Goal: Task Accomplishment & Management: Manage account settings

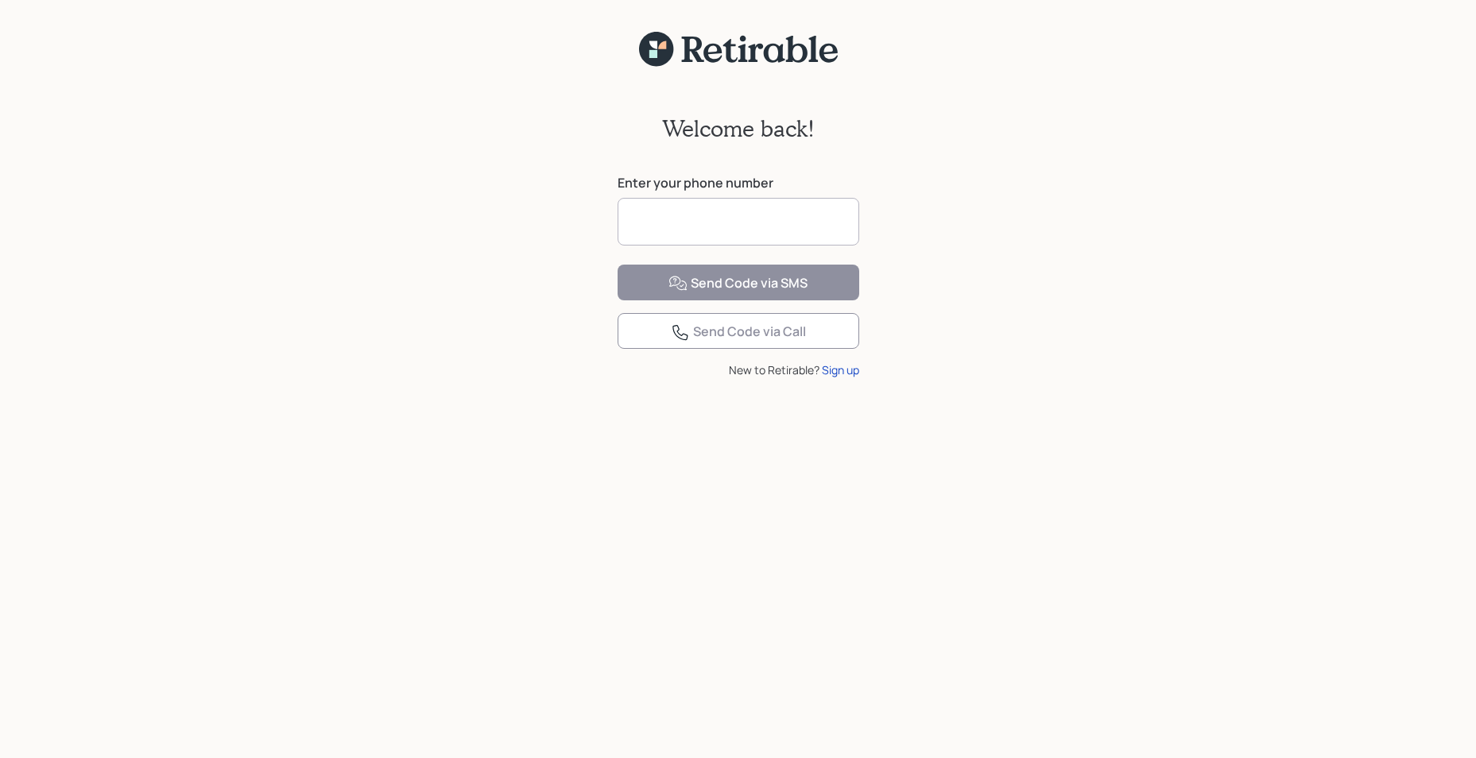
drag, startPoint x: 656, startPoint y: 227, endPoint x: 669, endPoint y: 225, distance: 12.8
click at [657, 227] on input at bounding box center [739, 222] width 242 height 48
type input "**********"
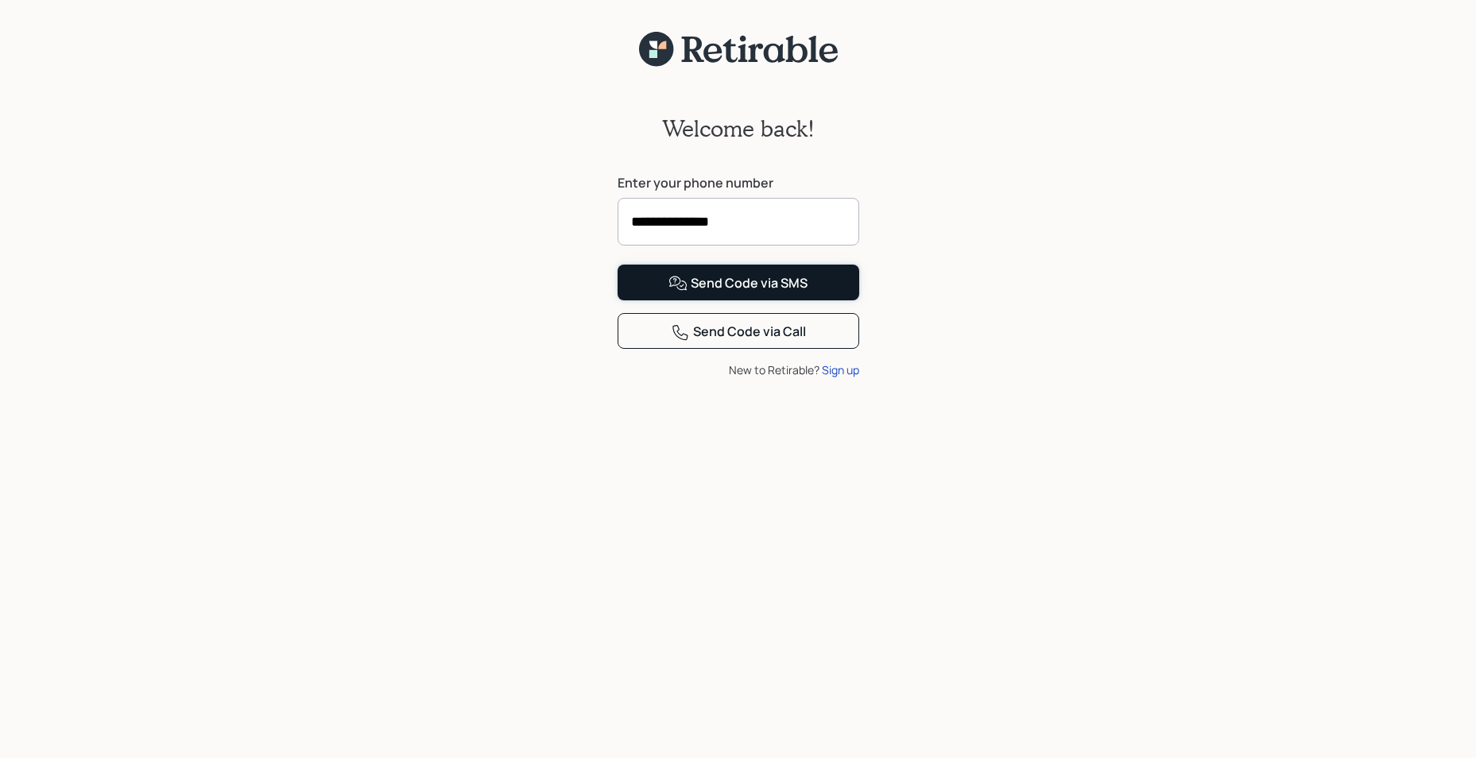
click at [748, 293] on div "Send Code via SMS" at bounding box center [738, 283] width 139 height 19
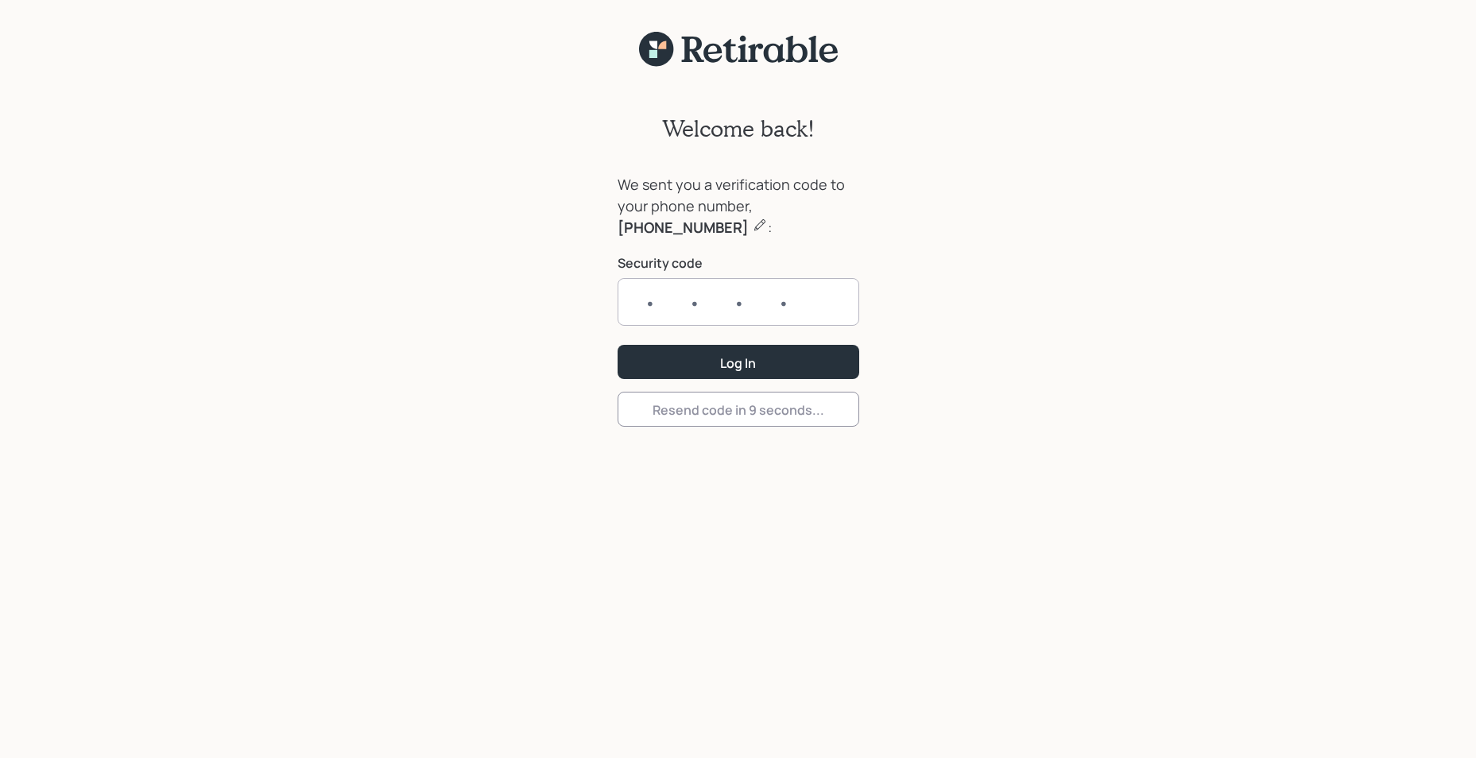
click at [630, 300] on input "text" at bounding box center [739, 302] width 242 height 48
type input "5103"
click at [756, 356] on div "Log In" at bounding box center [738, 363] width 36 height 17
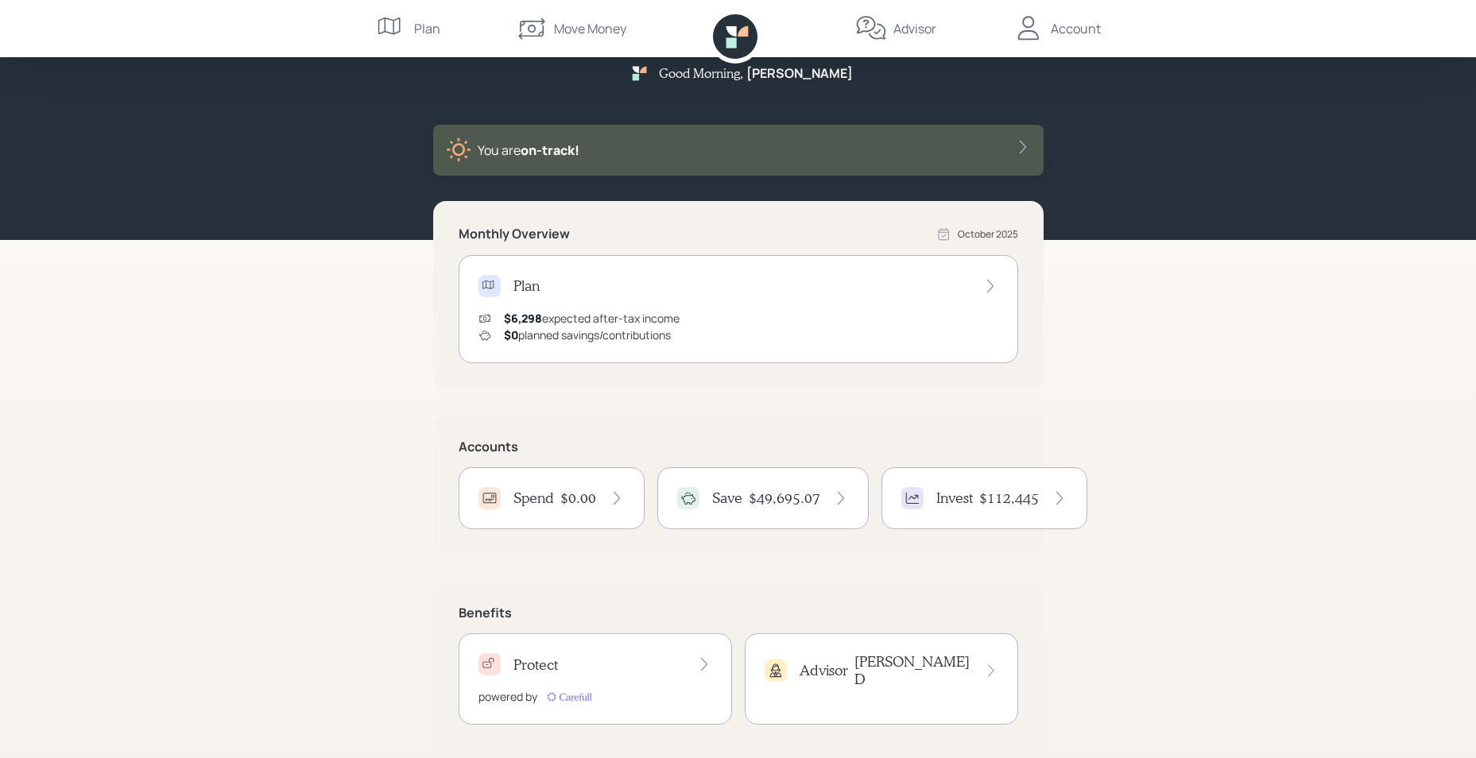
scroll to position [41, 0]
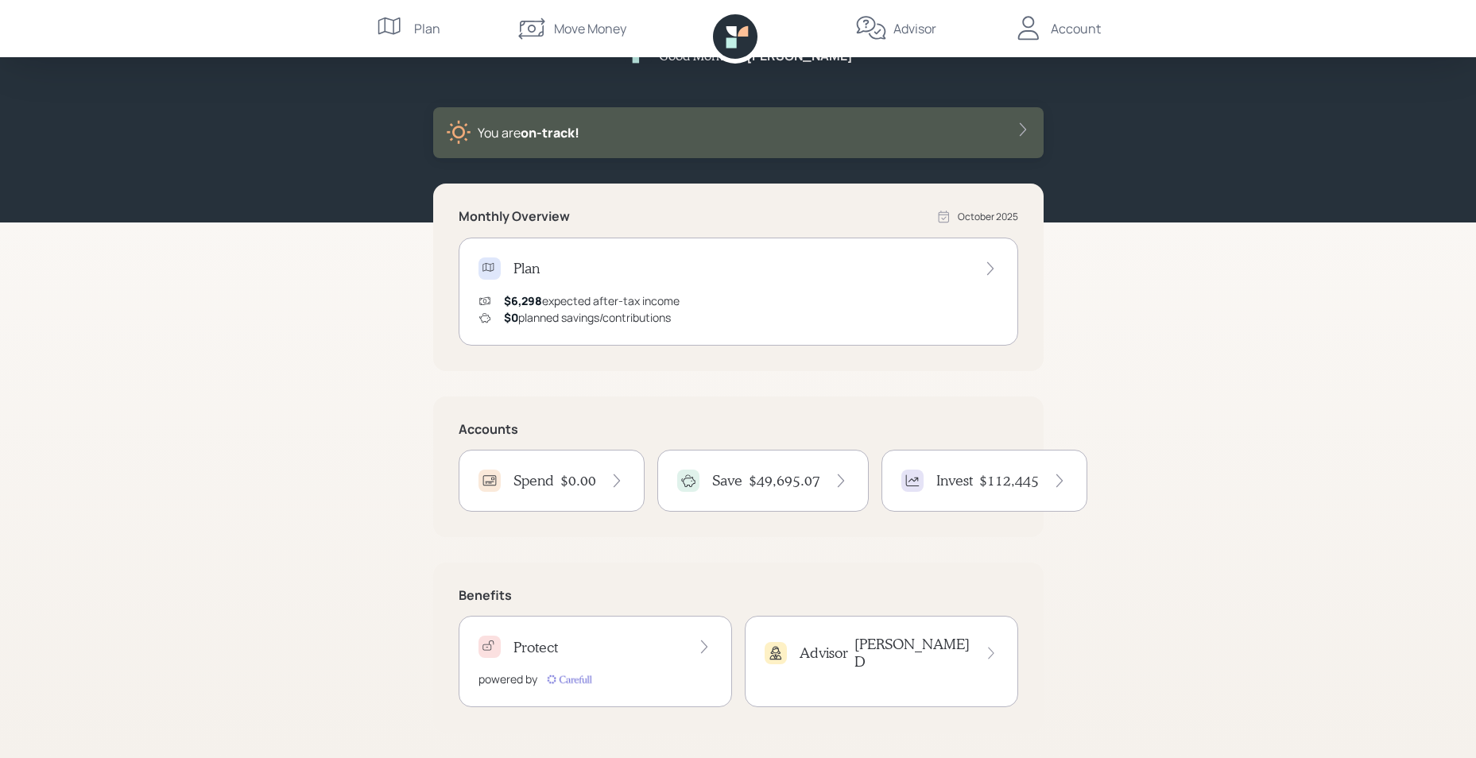
click at [779, 475] on h4 "$49,695.07" at bounding box center [785, 480] width 72 height 17
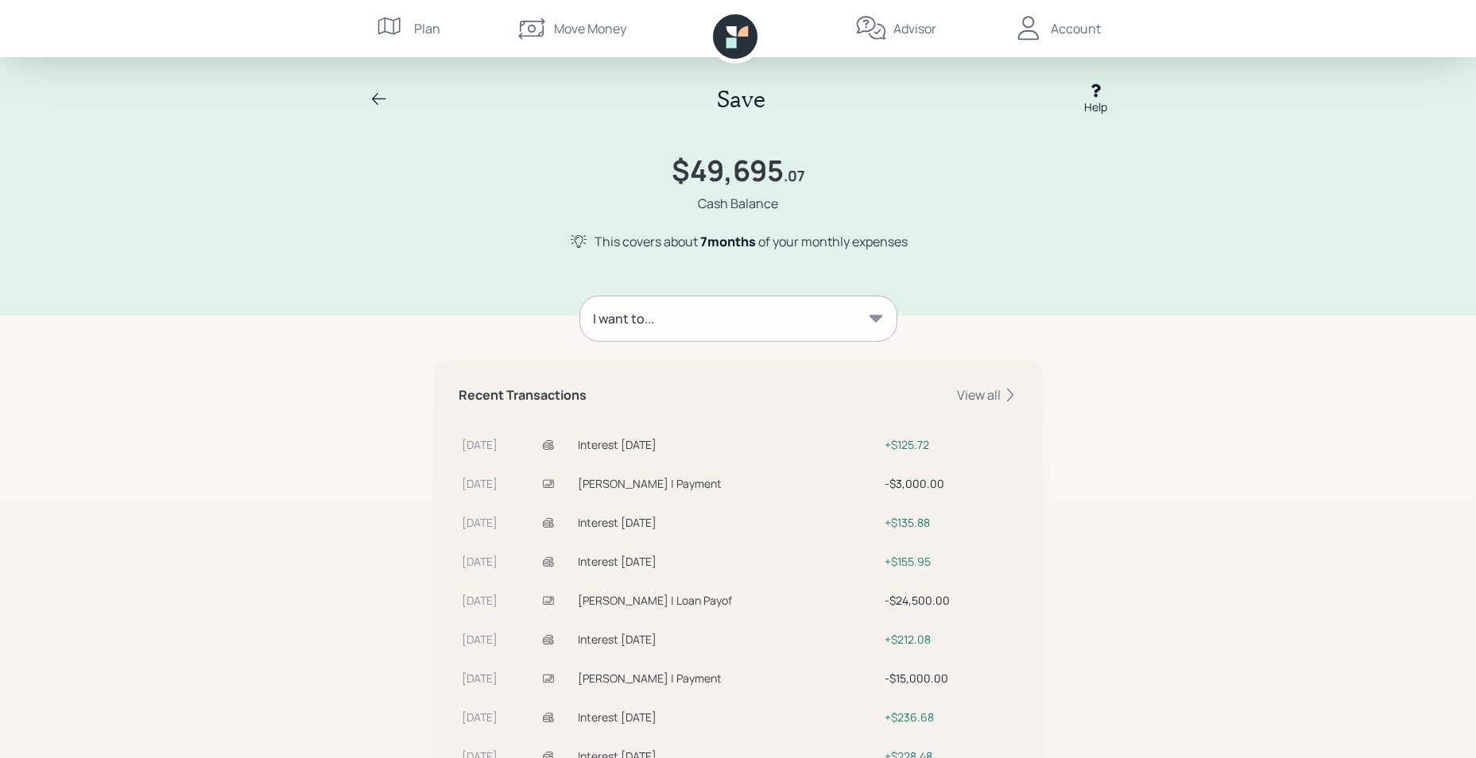
click at [874, 312] on icon at bounding box center [876, 319] width 16 height 16
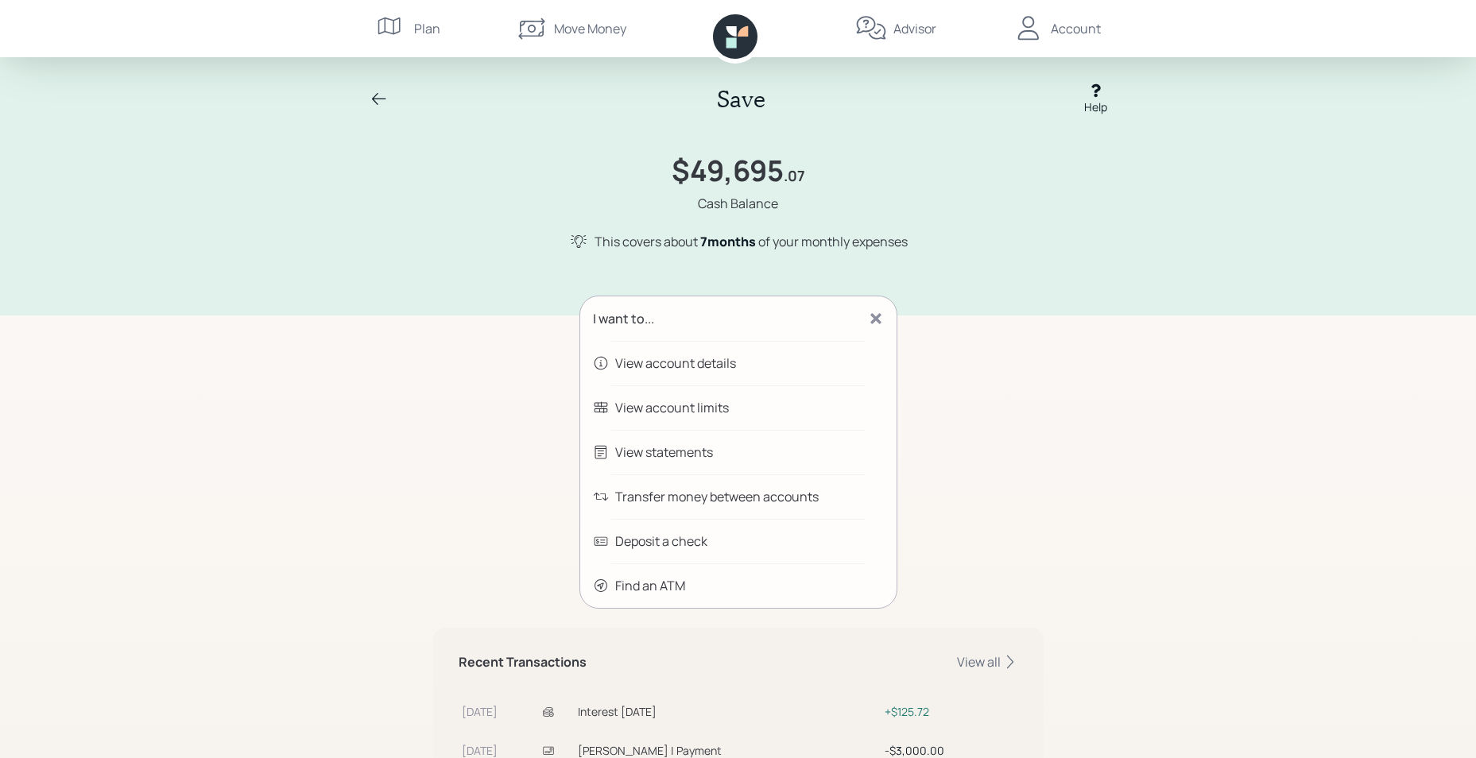
click at [746, 495] on div "Transfer money between accounts" at bounding box center [717, 496] width 204 height 19
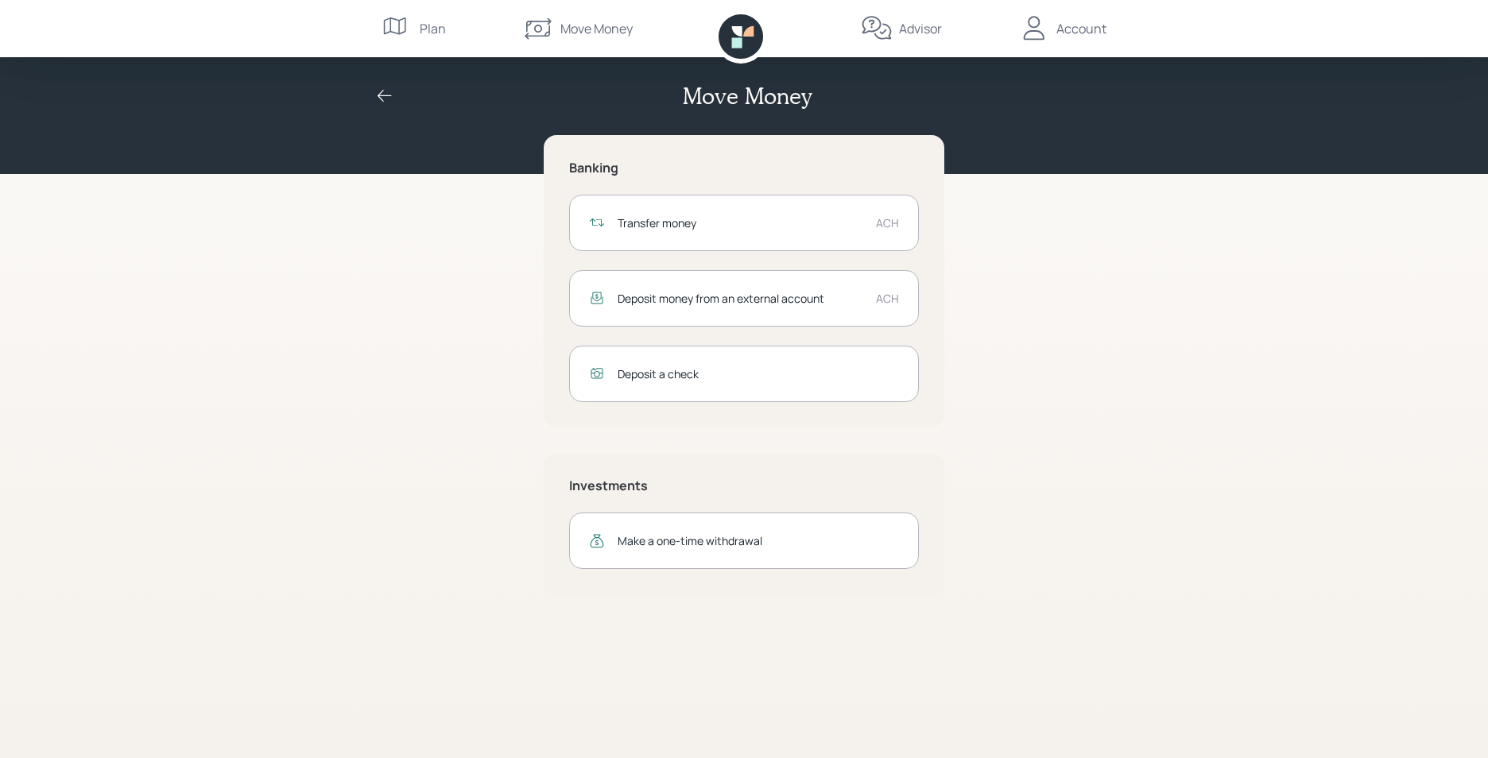
click at [789, 541] on div "Make a one-time withdrawal" at bounding box center [758, 541] width 281 height 17
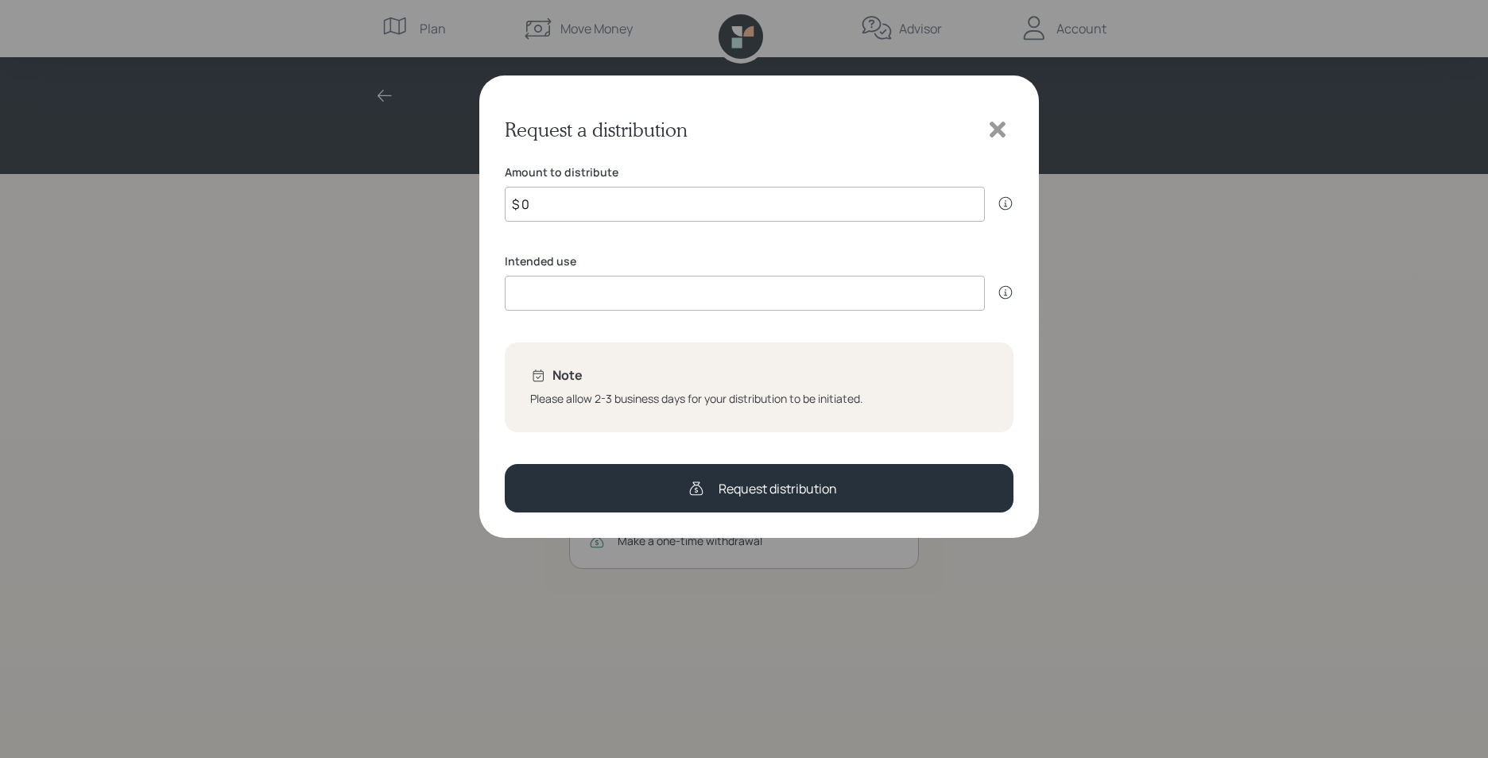
click at [1004, 126] on icon at bounding box center [998, 130] width 24 height 24
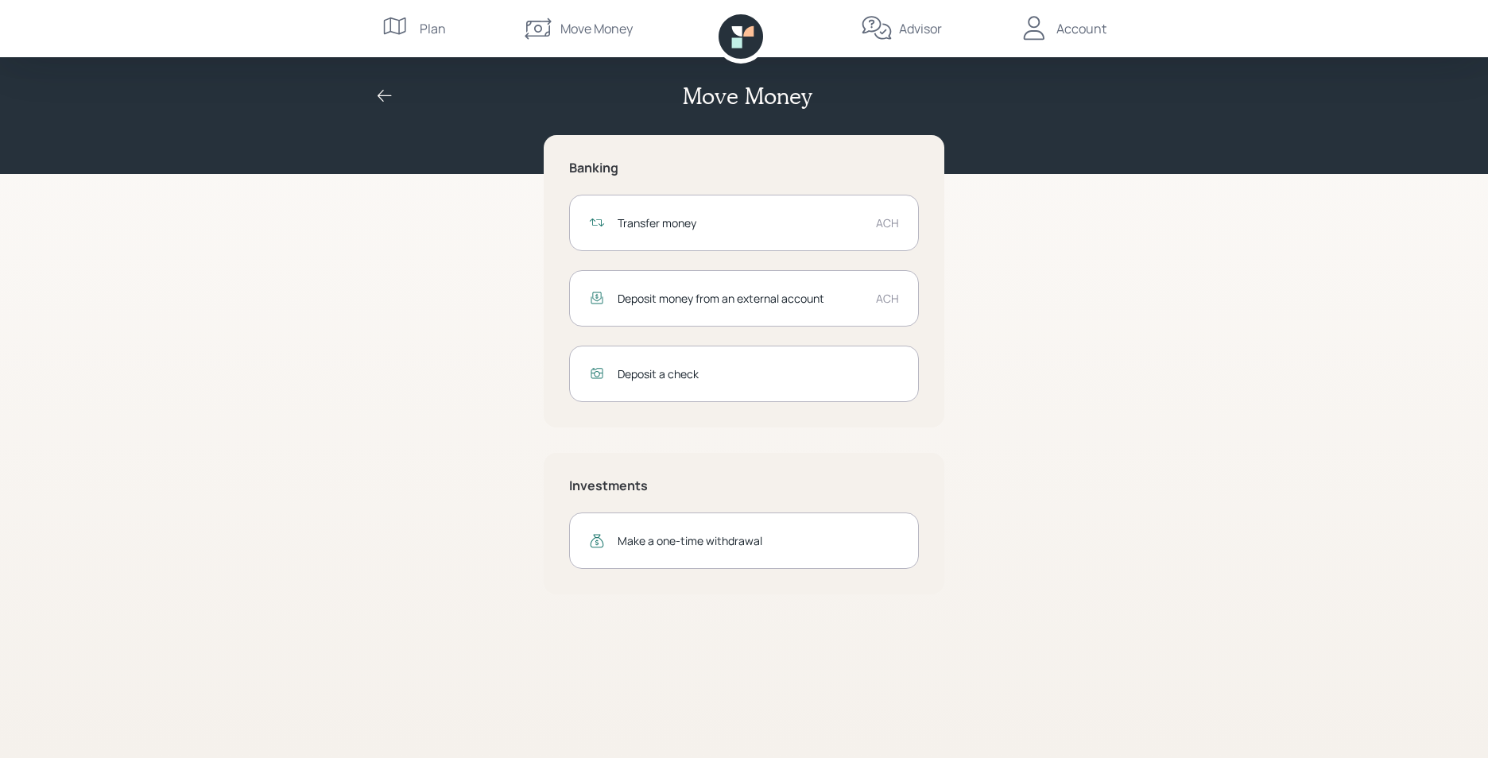
click at [670, 219] on div "Transfer money" at bounding box center [741, 223] width 246 height 17
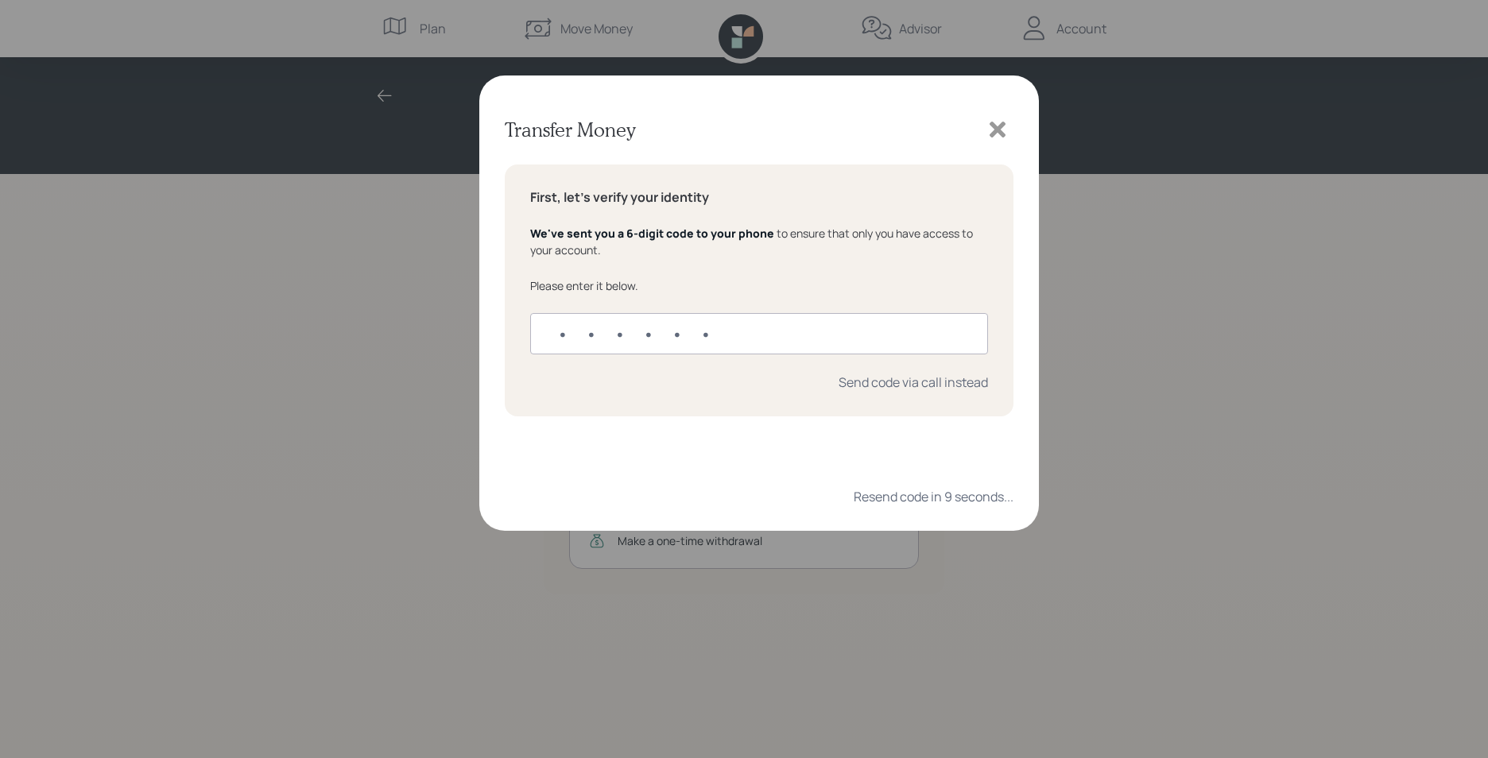
click at [995, 126] on icon at bounding box center [998, 130] width 16 height 16
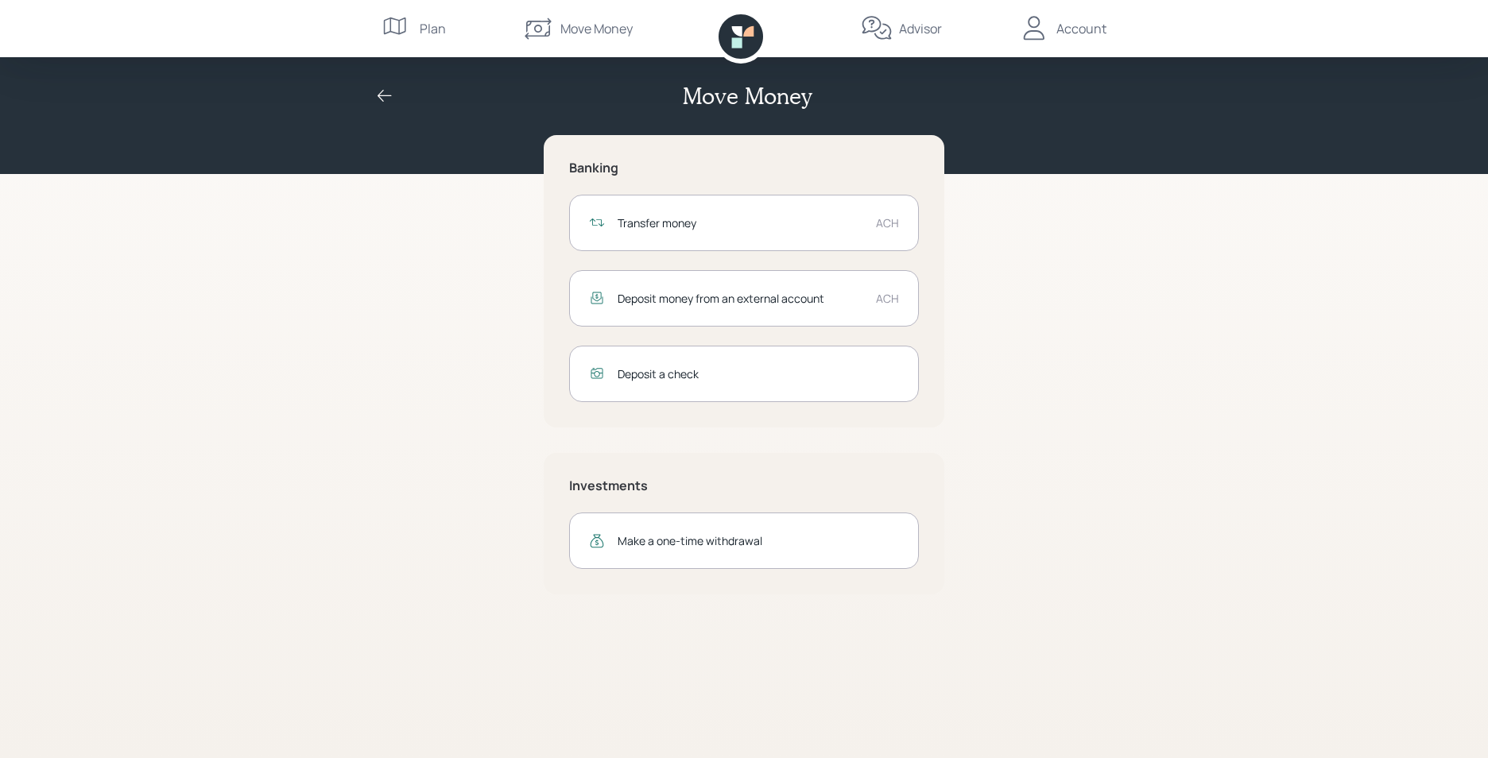
click at [658, 220] on div "Transfer money" at bounding box center [741, 223] width 246 height 17
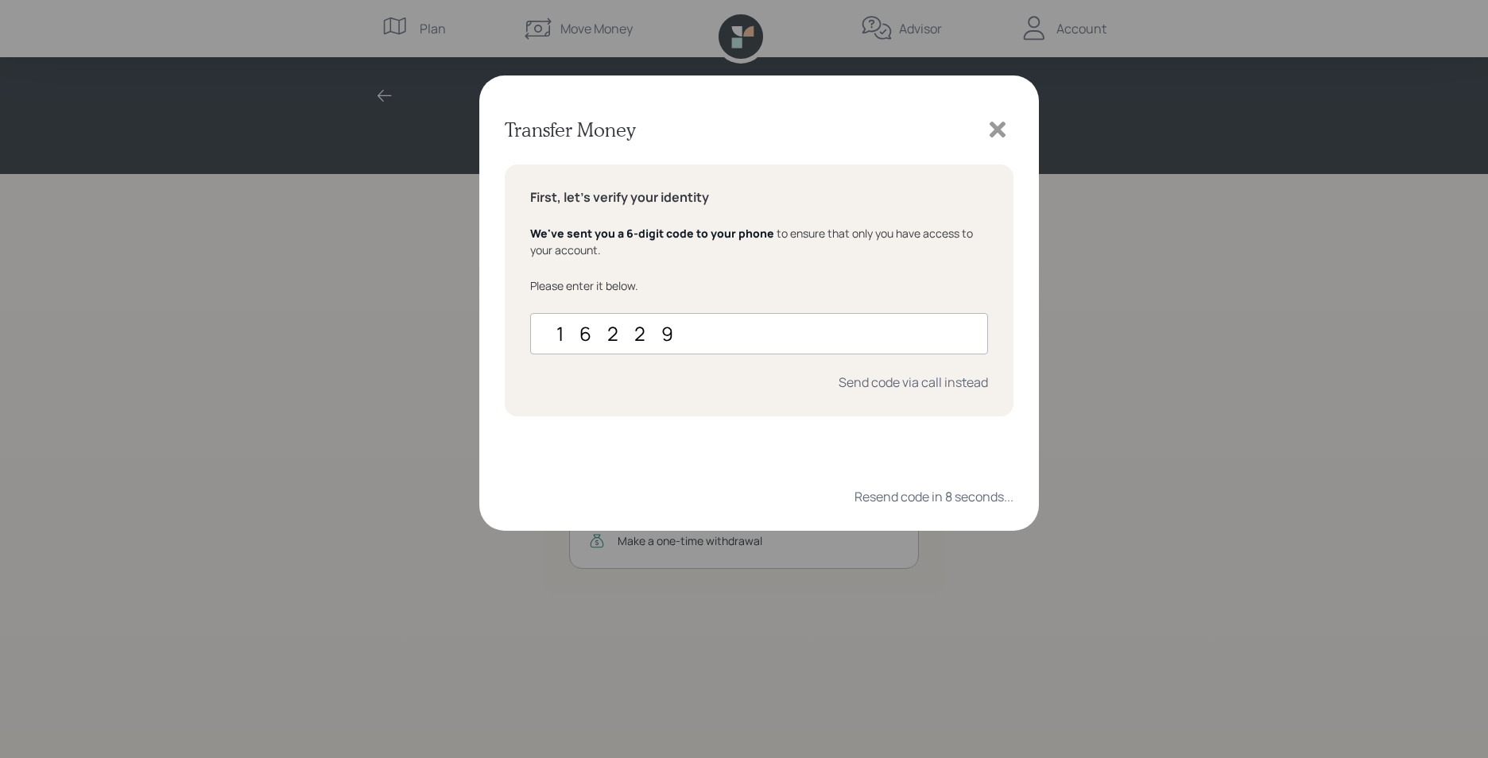
type input "162295"
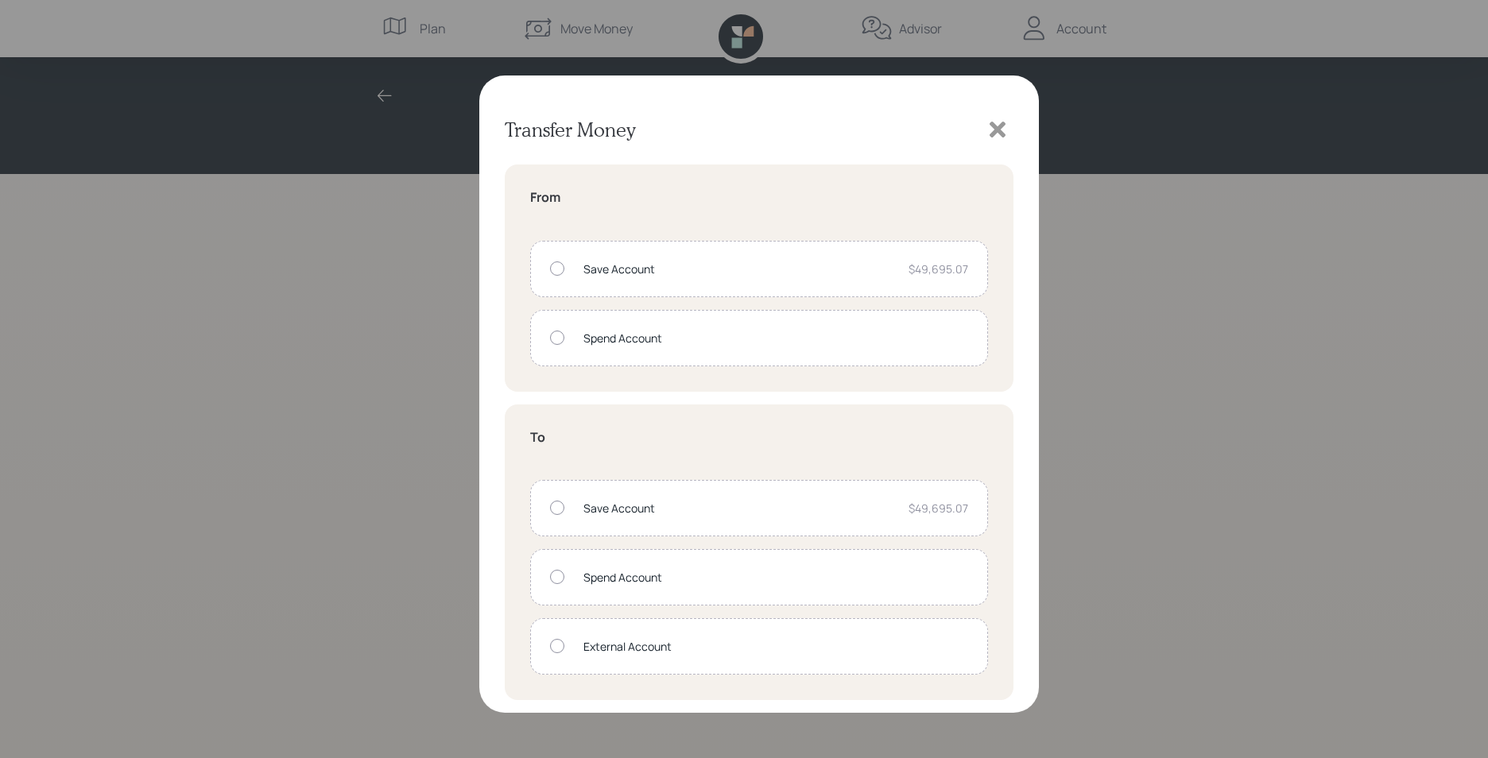
click at [554, 262] on div "Save Account $49,695.07" at bounding box center [759, 269] width 458 height 56
radio input "true"
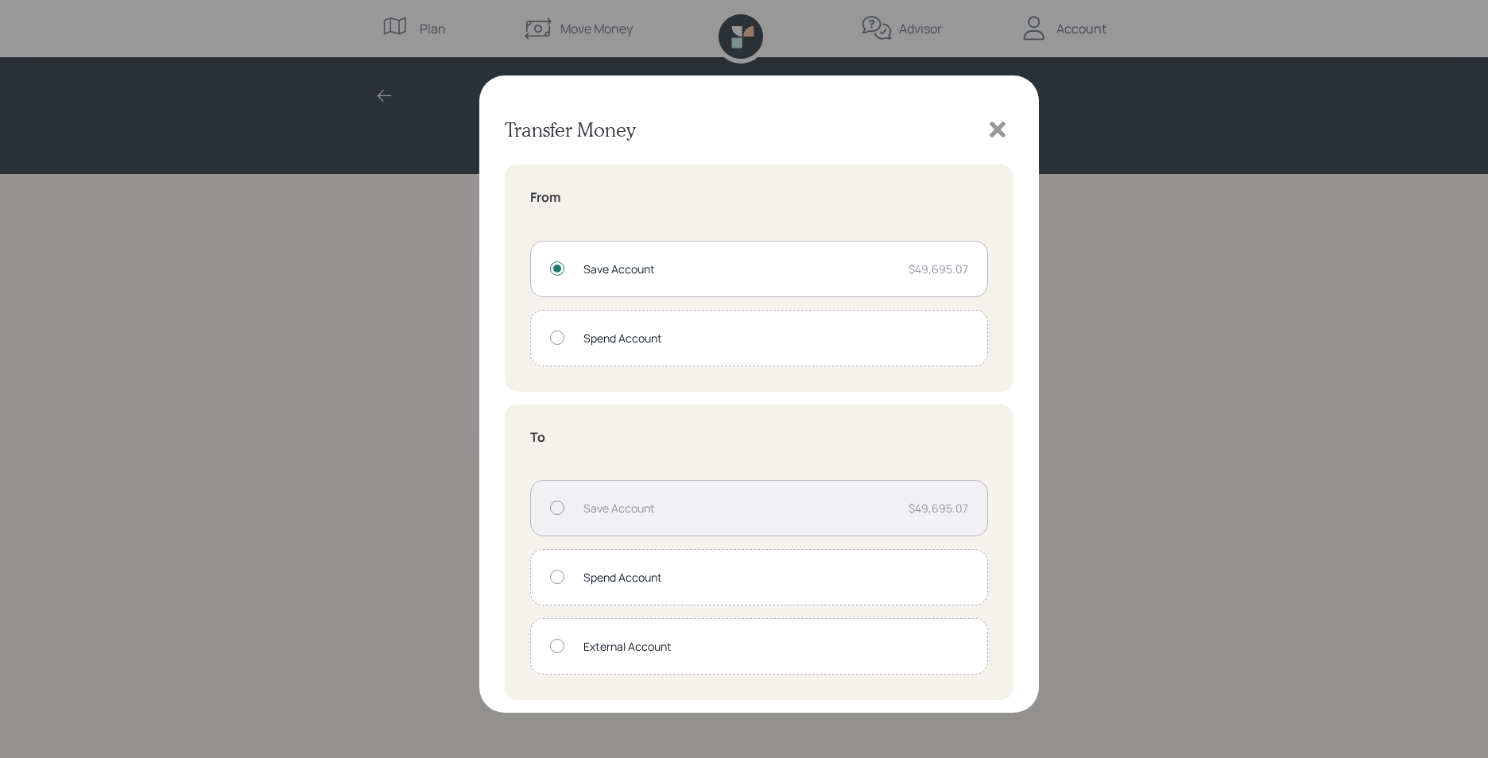
click at [557, 642] on div at bounding box center [557, 646] width 14 height 14
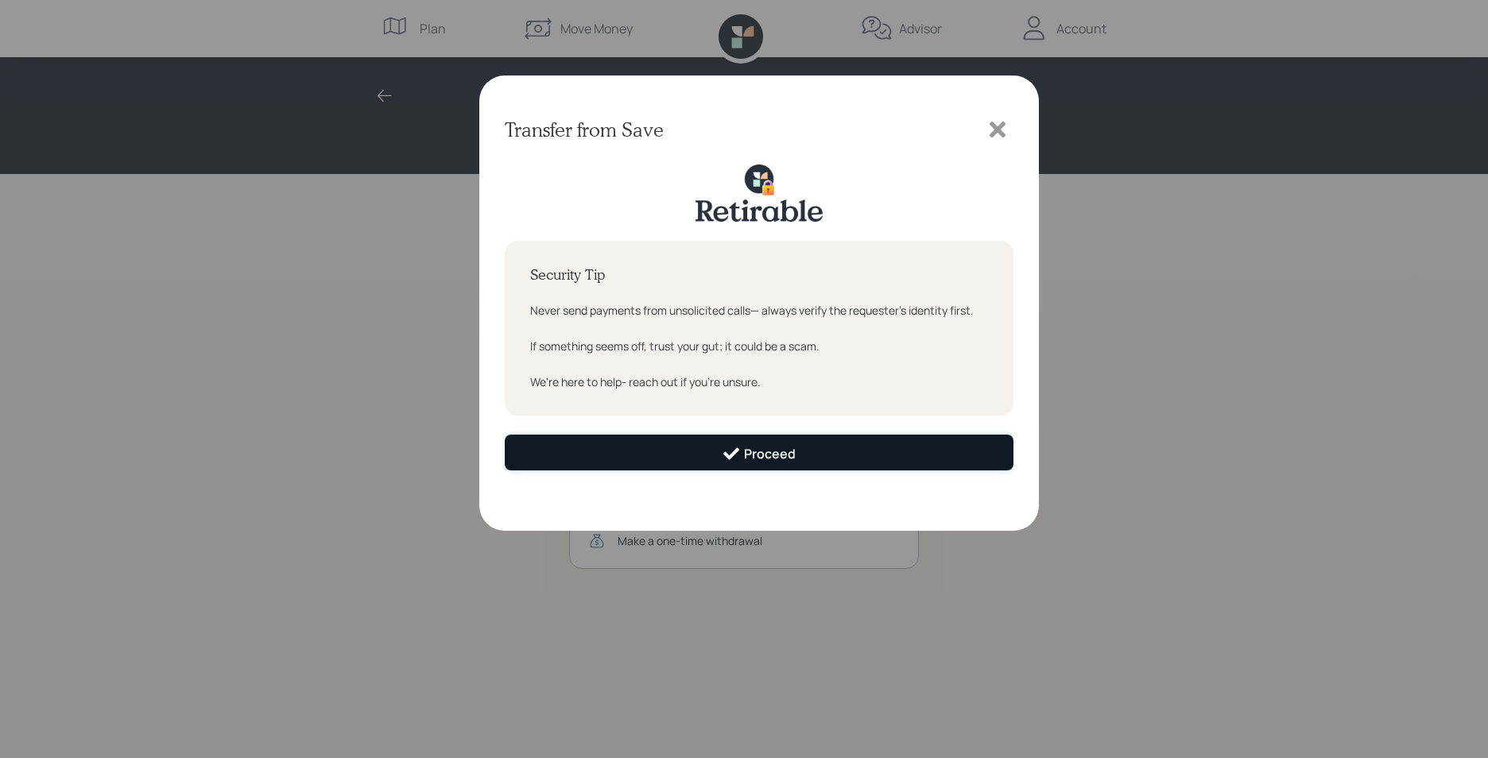
click at [757, 455] on div "Proceed" at bounding box center [759, 453] width 74 height 19
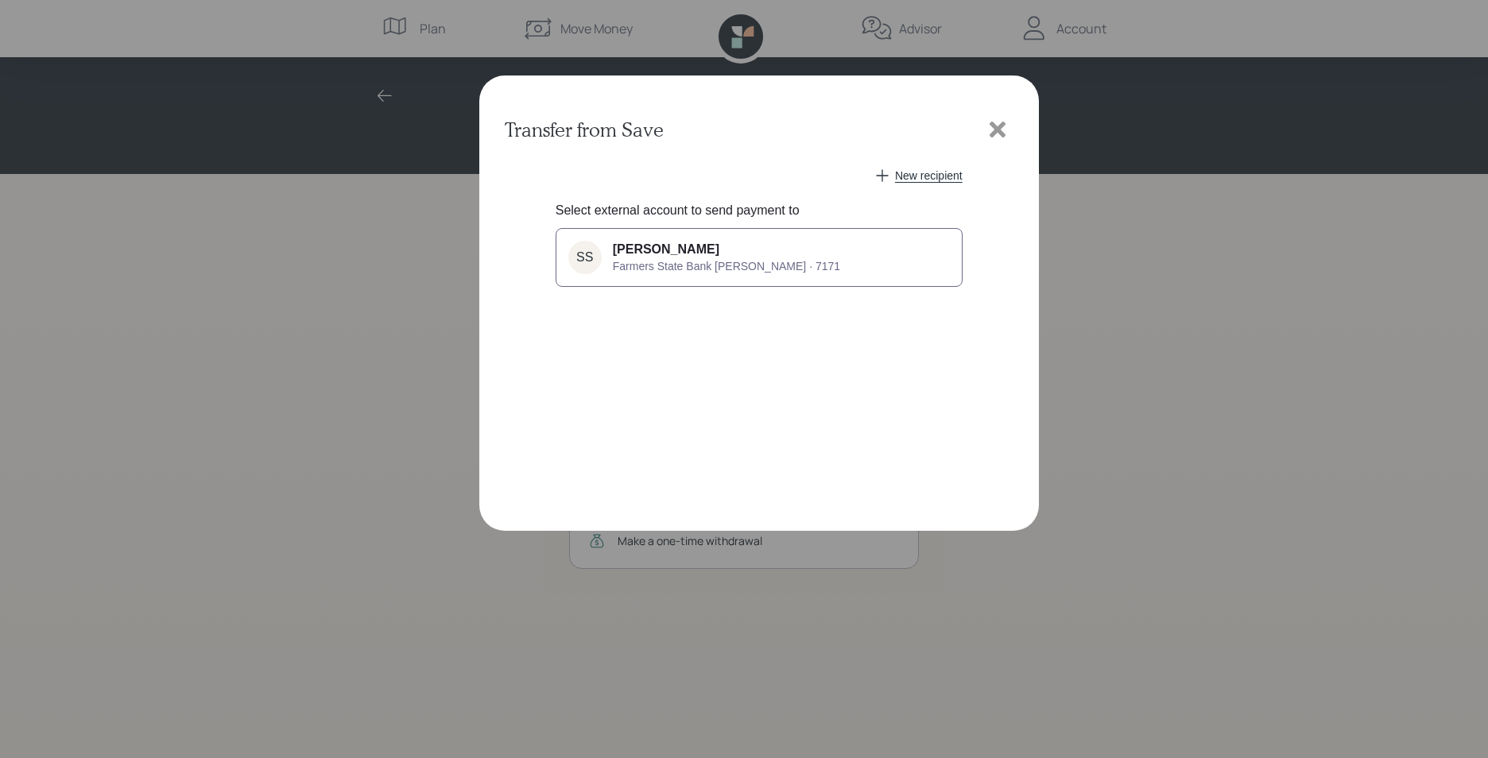
click at [722, 260] on span "Farmers State Bank Victor · 7171" at bounding box center [726, 266] width 227 height 13
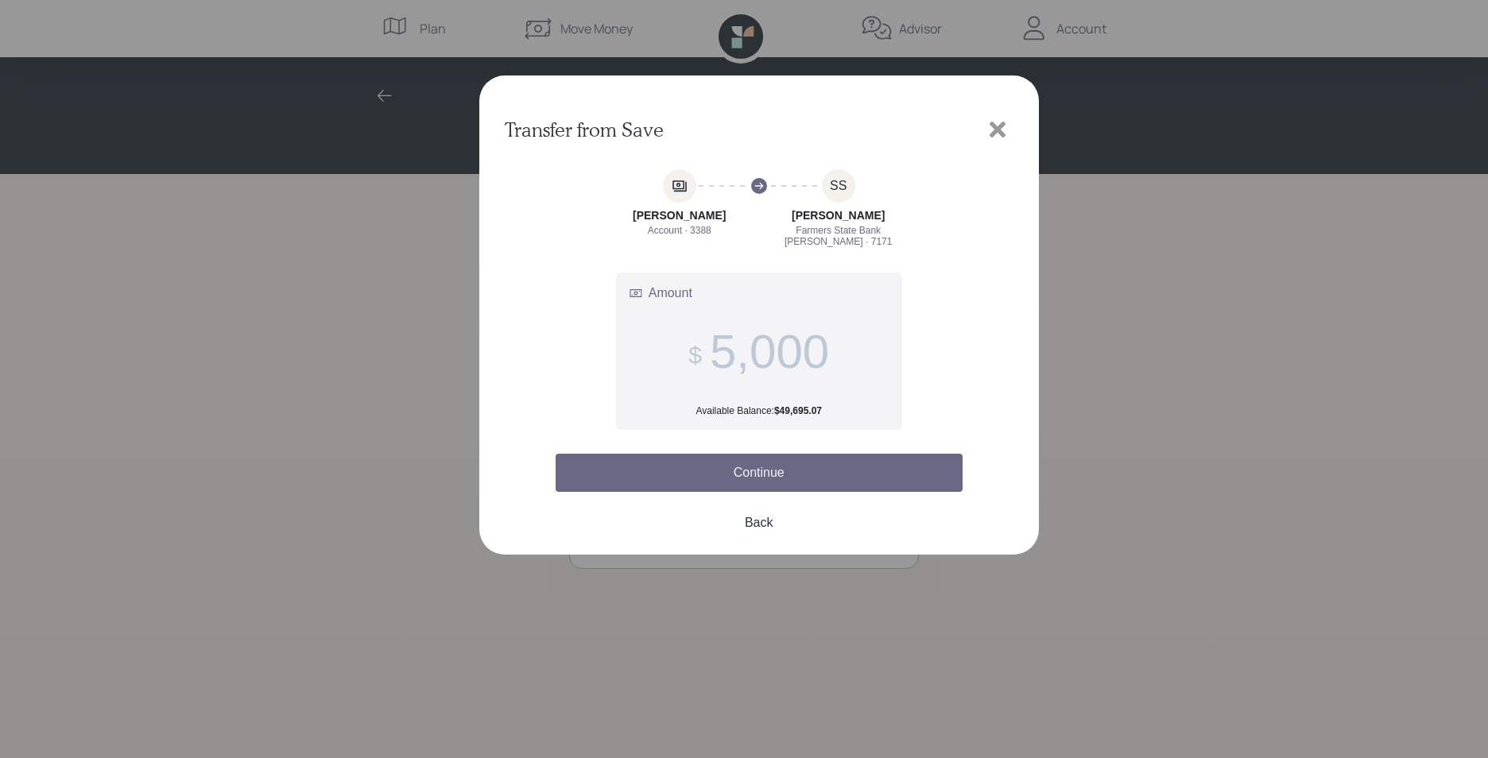
type input "5,000"
click at [748, 479] on button "Continue" at bounding box center [759, 473] width 407 height 38
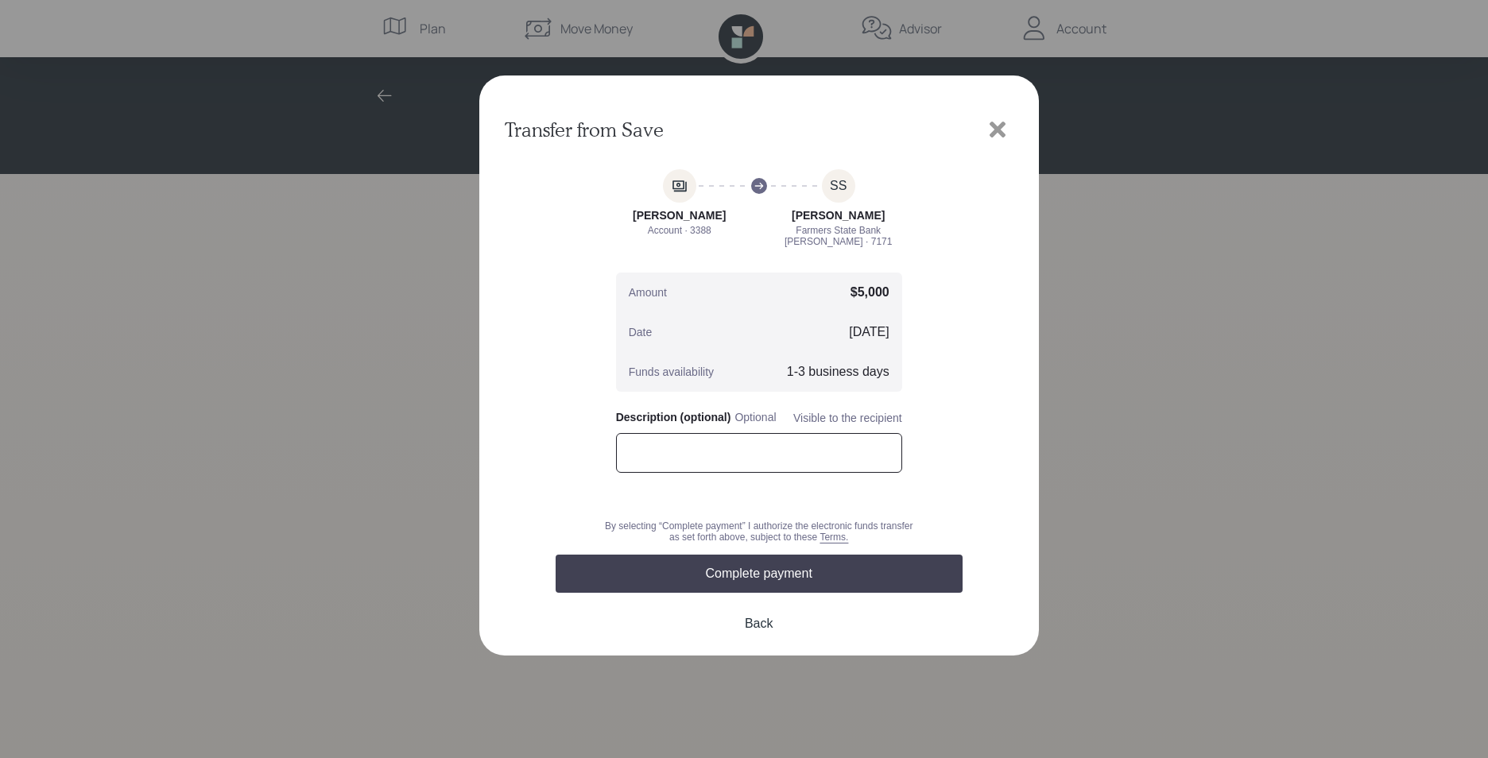
click at [754, 448] on input "text" at bounding box center [759, 453] width 286 height 40
click at [779, 459] on input "text" at bounding box center [759, 453] width 286 height 40
click at [753, 465] on input "text" at bounding box center [759, 453] width 286 height 40
click at [663, 463] on input "text" at bounding box center [759, 453] width 286 height 40
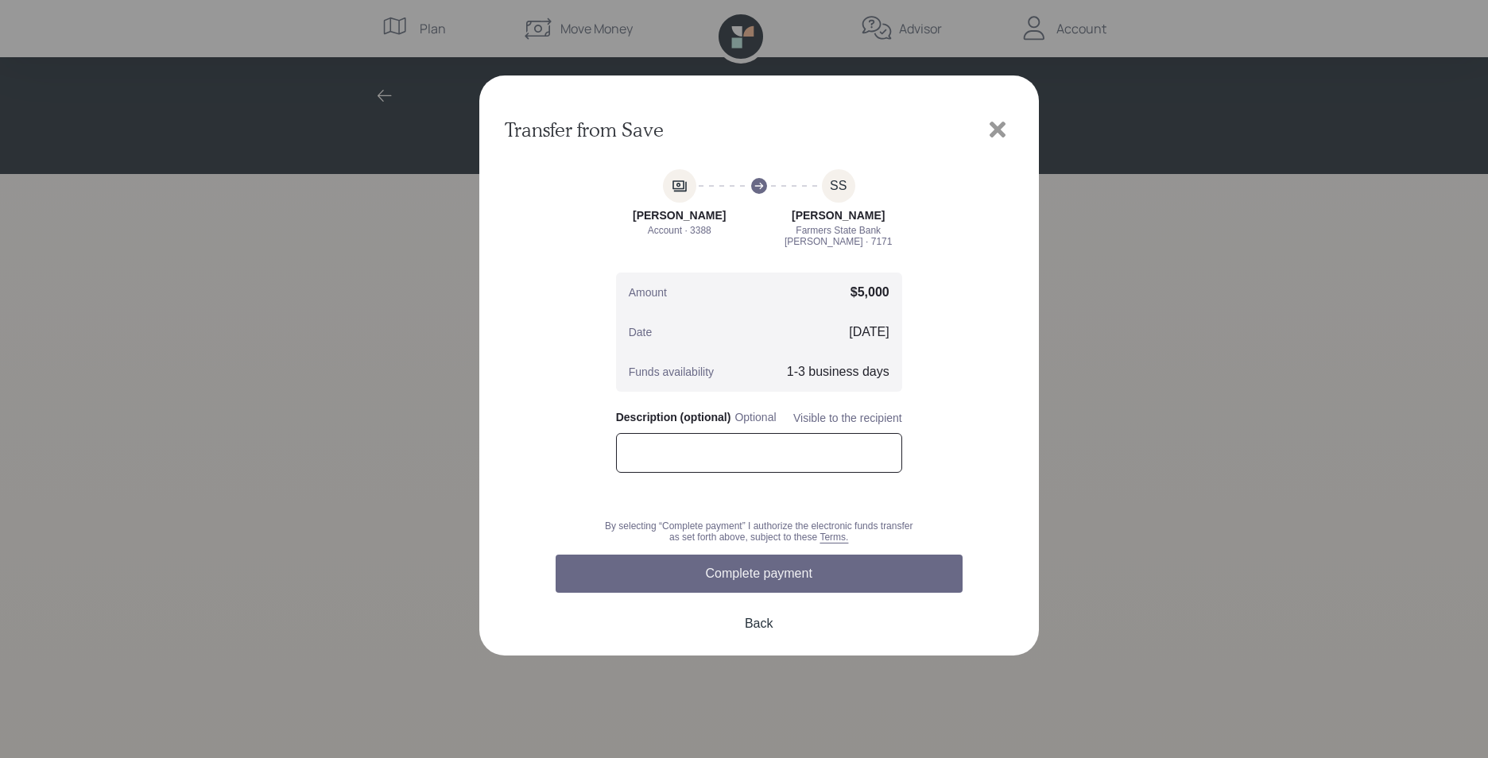
click at [769, 569] on button "Complete payment" at bounding box center [759, 574] width 407 height 38
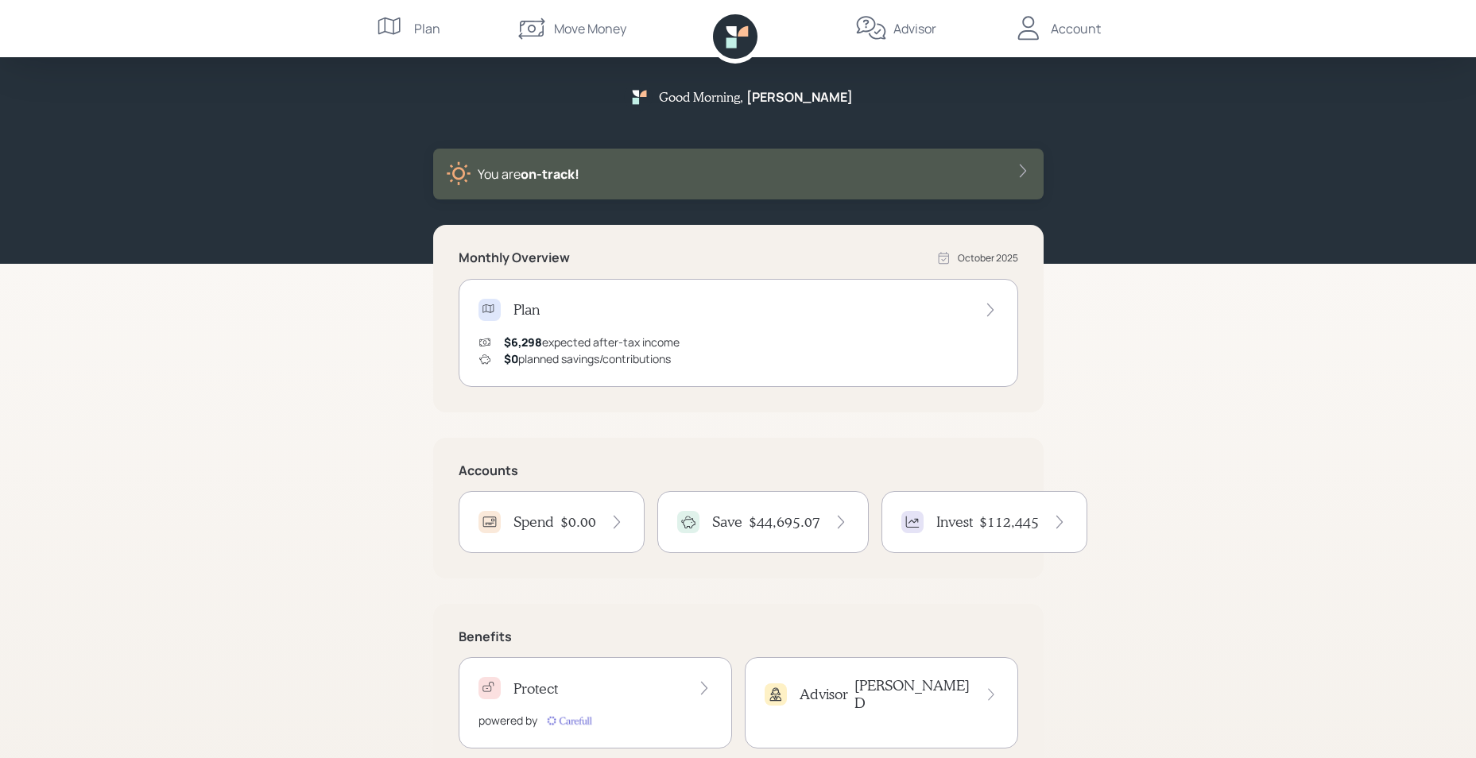
click at [276, 500] on div "Good Morning , Sara You are on‑track! Monthly Overview October 2025 Plan $6,298…" at bounding box center [738, 400] width 1476 height 800
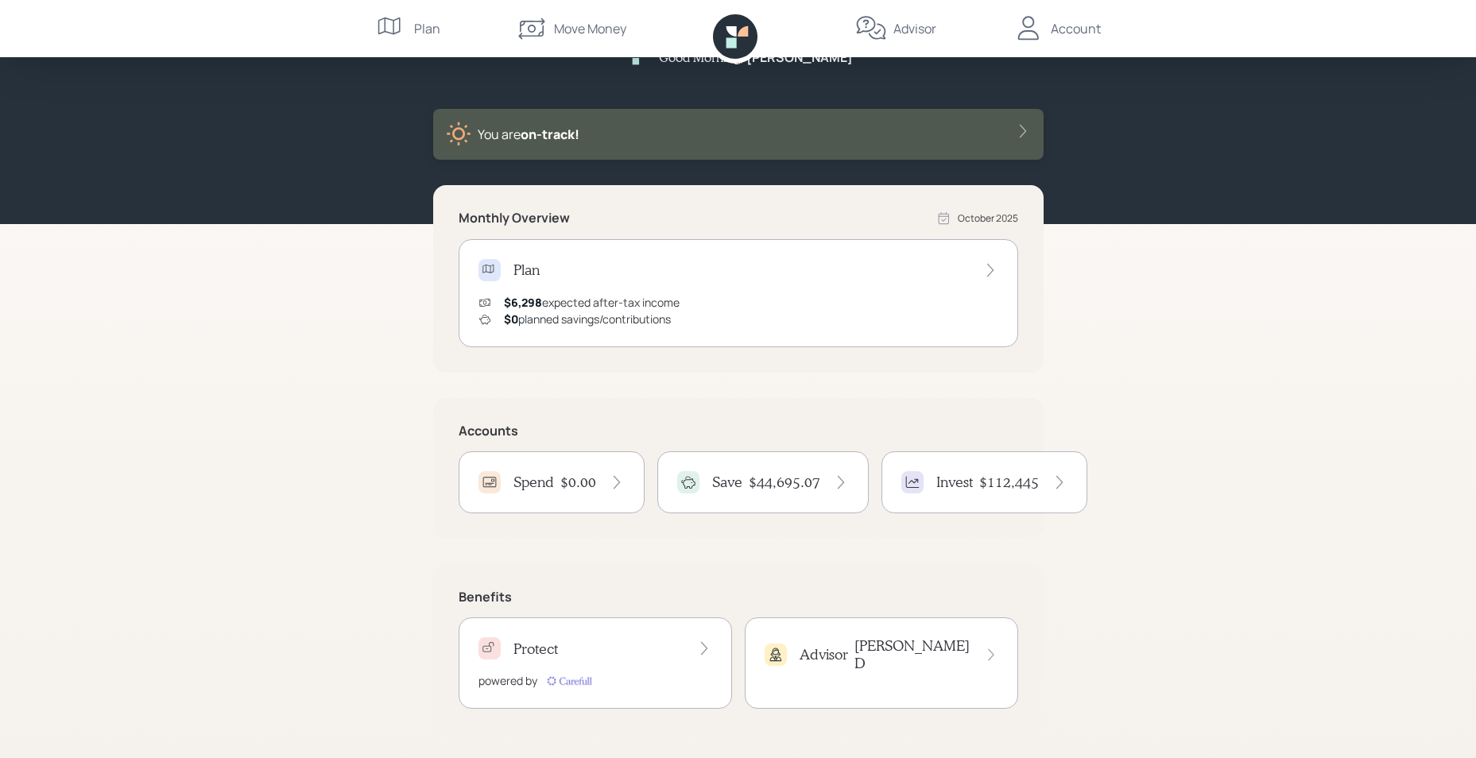
scroll to position [41, 0]
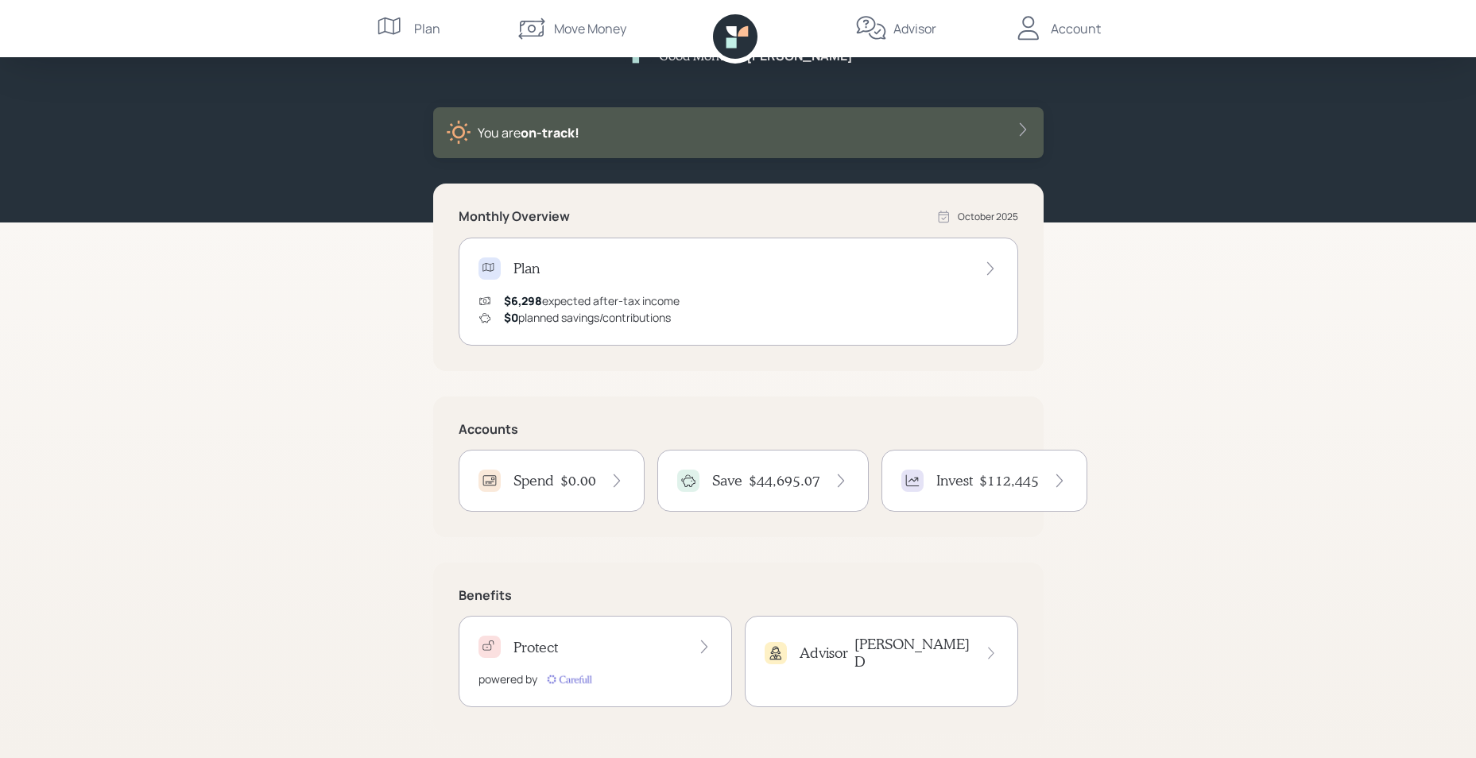
click at [1192, 559] on div "Good Morning , Sara You are on‑track! Monthly Overview October 2025 Plan $6,298…" at bounding box center [738, 359] width 1476 height 800
click at [378, 382] on div "Good Morning , Sara You are on‑track! Monthly Overview October 2025 Plan $6,298…" at bounding box center [738, 359] width 1476 height 800
drag, startPoint x: 1252, startPoint y: 335, endPoint x: 1240, endPoint y: 361, distance: 28.1
click at [1250, 336] on div "Good Morning , Sara You are on‑track! Monthly Overview October 2025 Plan $6,298…" at bounding box center [738, 359] width 1476 height 800
click at [1194, 297] on div "Good Morning , Sara You are on‑track! Monthly Overview October 2025 Plan $6,298…" at bounding box center [738, 359] width 1476 height 800
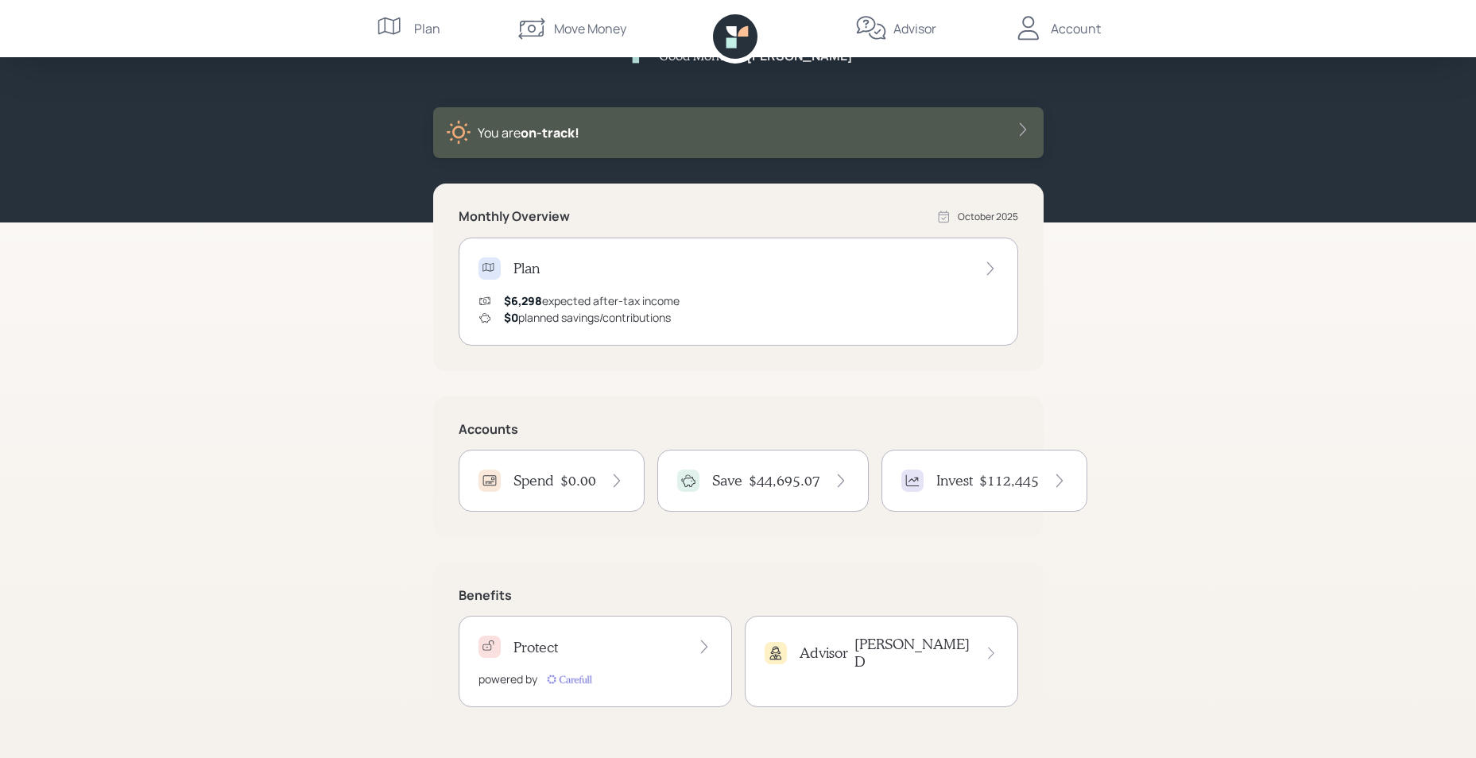
click at [1052, 30] on div "Account" at bounding box center [1076, 28] width 50 height 19
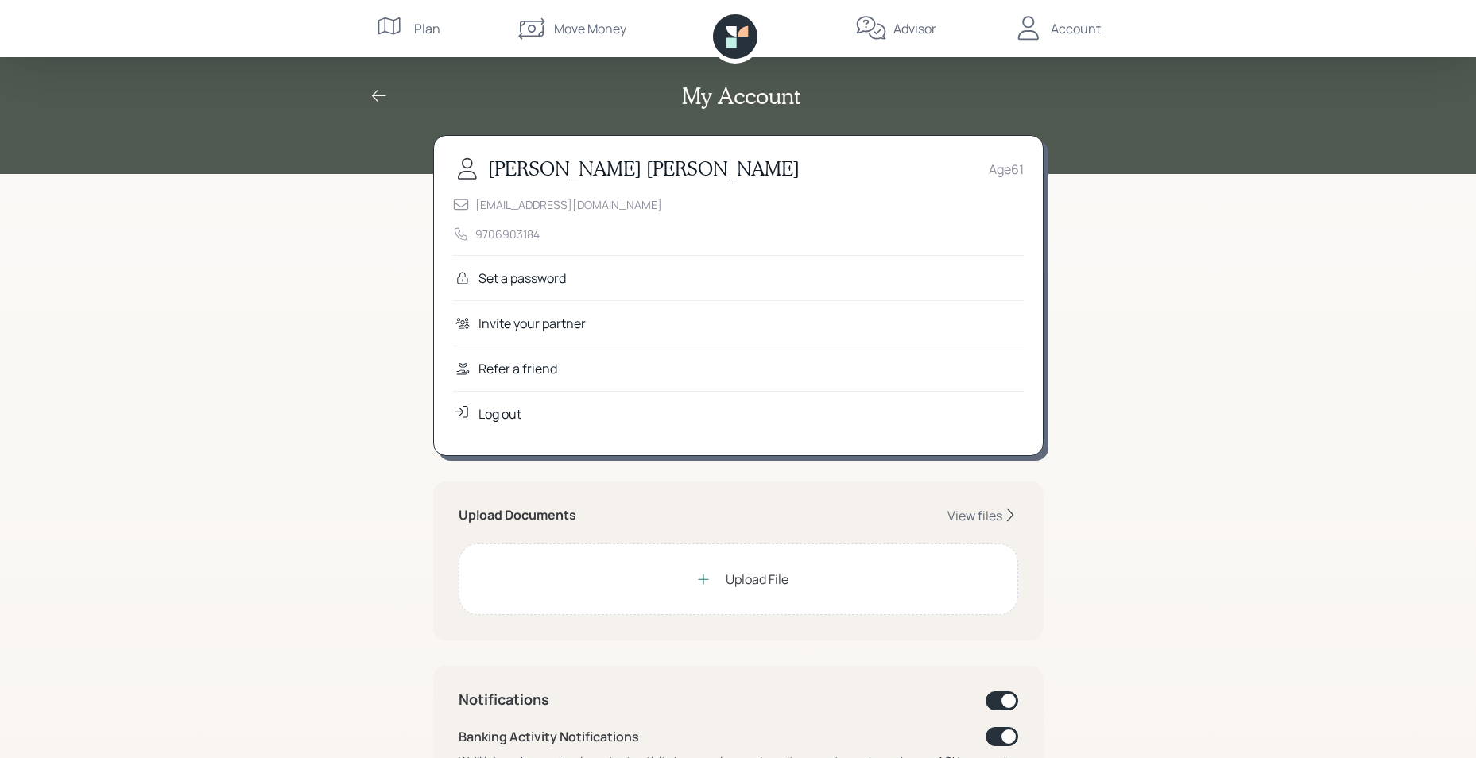
click at [493, 413] on div "Log out" at bounding box center [500, 414] width 43 height 19
